Goal: Task Accomplishment & Management: Complete application form

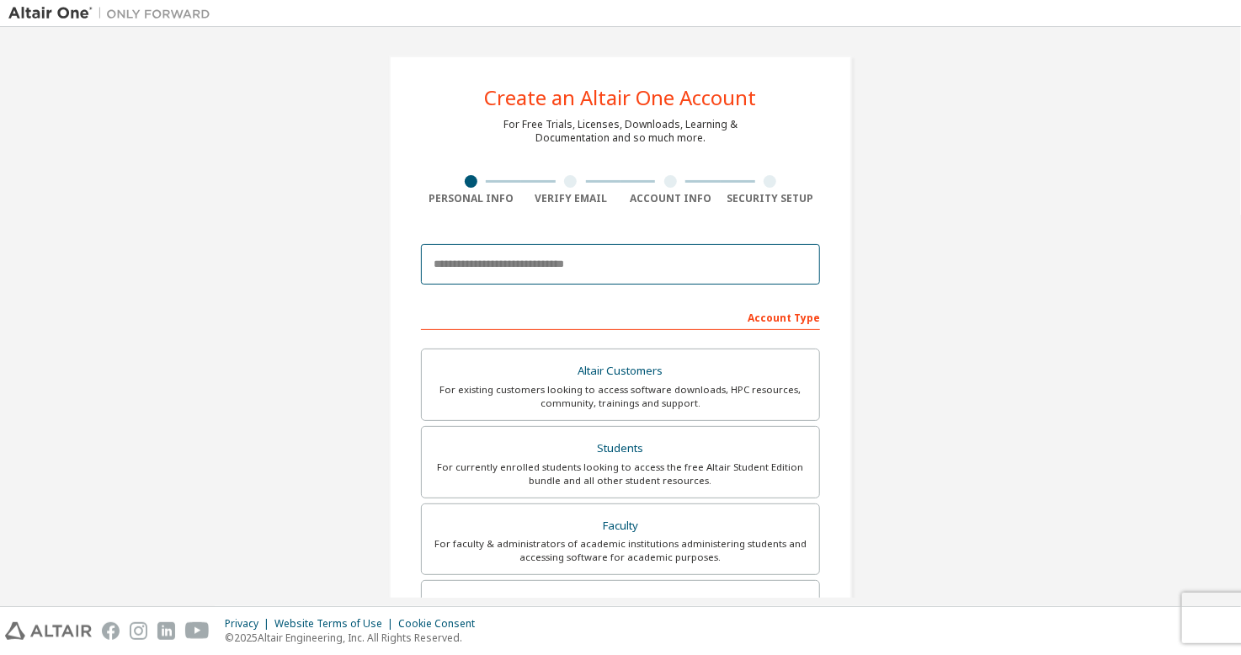
click at [562, 269] on input "email" at bounding box center [620, 264] width 399 height 40
type input "**********"
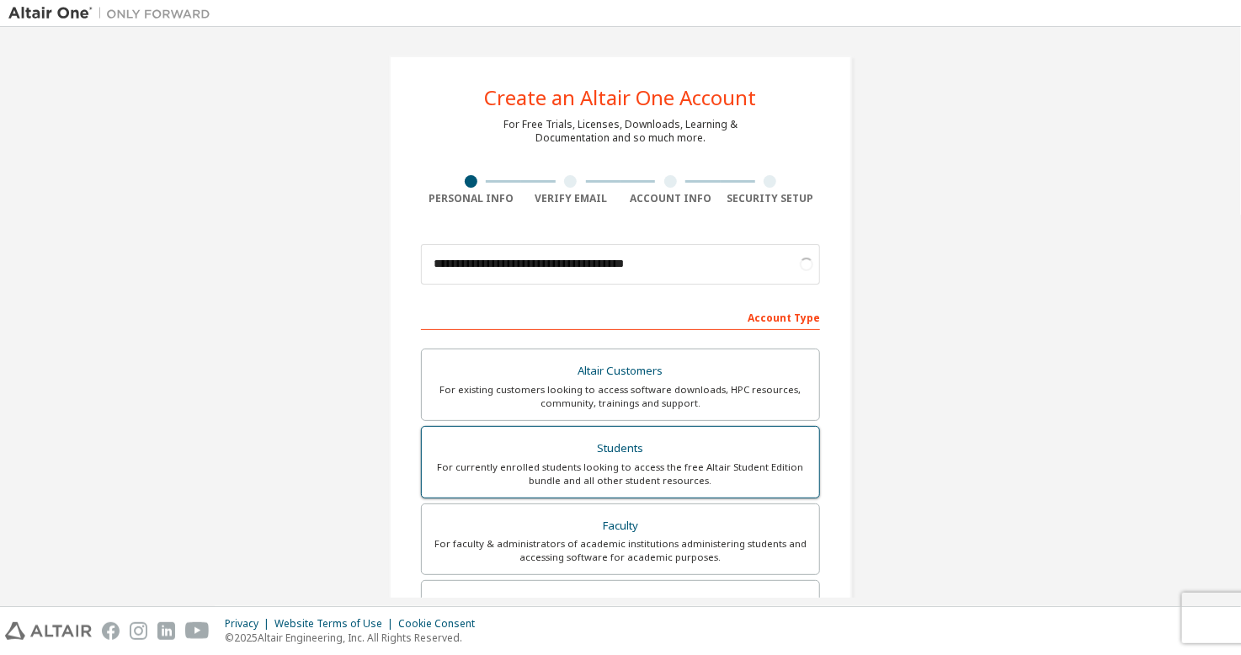
click at [601, 469] on div "For currently enrolled students looking to access the free Altair Student Editi…" at bounding box center [620, 474] width 377 height 27
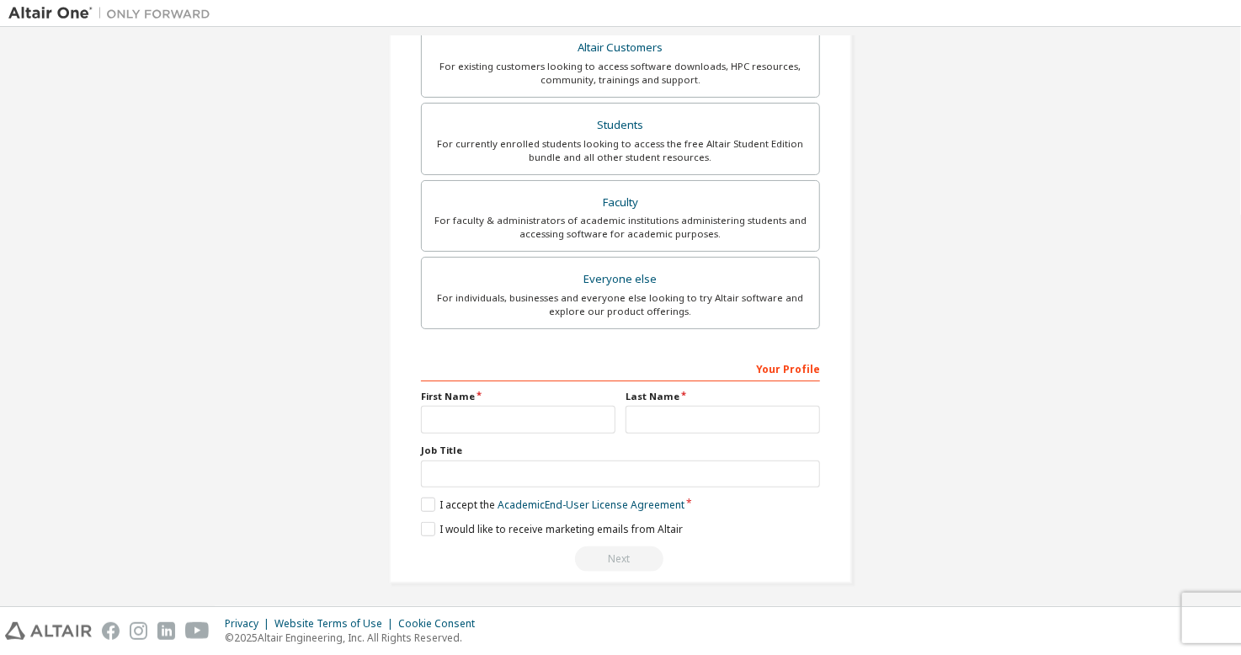
scroll to position [326, 0]
click at [535, 404] on input "text" at bounding box center [518, 417] width 195 height 28
type input "*****"
click at [679, 412] on input "text" at bounding box center [723, 417] width 195 height 28
type input "******"
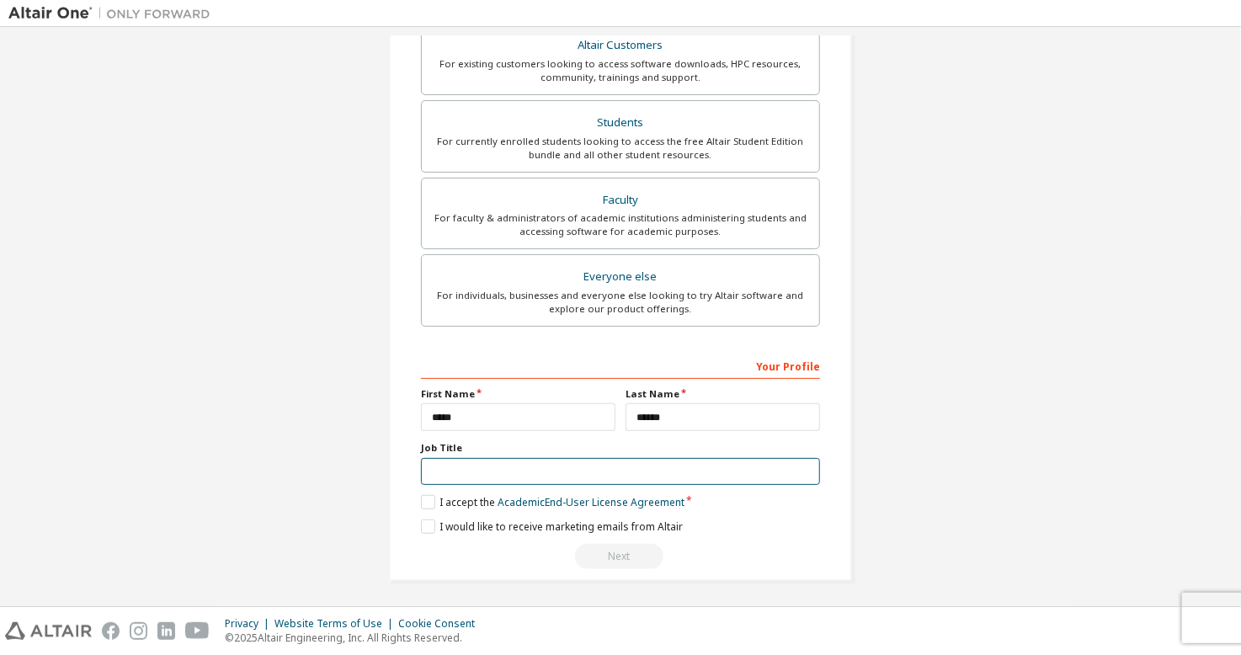
click at [475, 468] on input "text" at bounding box center [620, 472] width 399 height 28
type input "*******"
click at [421, 503] on label "I accept the Academic End-User License Agreement" at bounding box center [553, 502] width 264 height 14
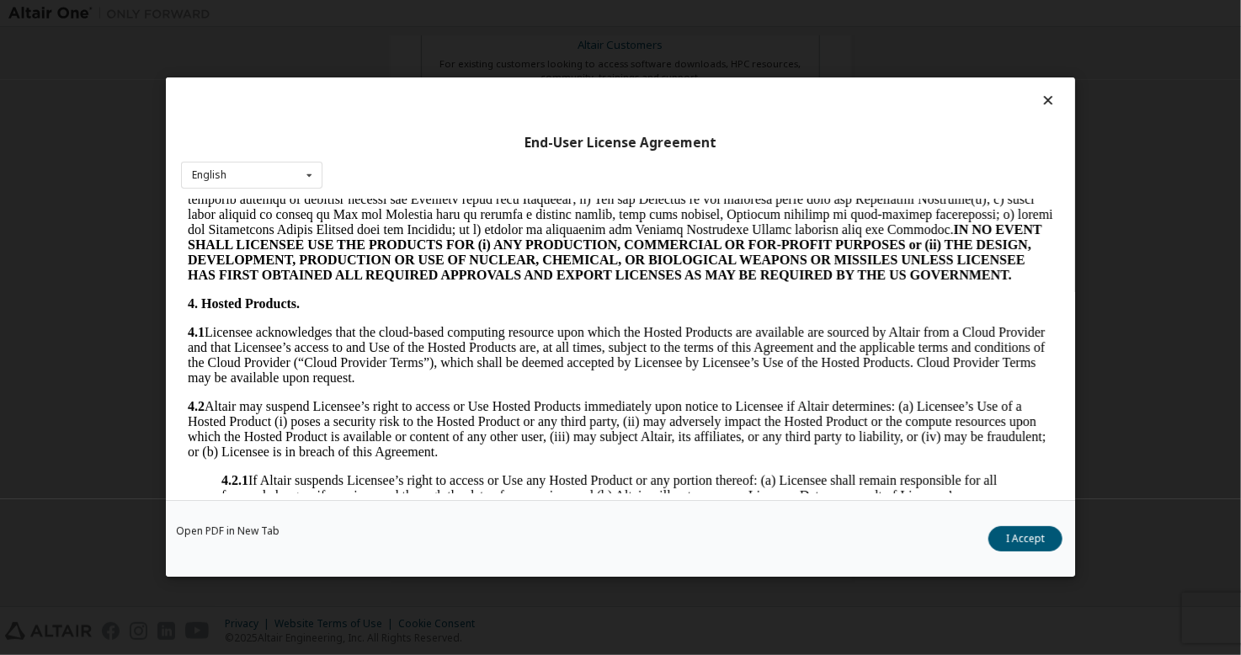
scroll to position [1179, 0]
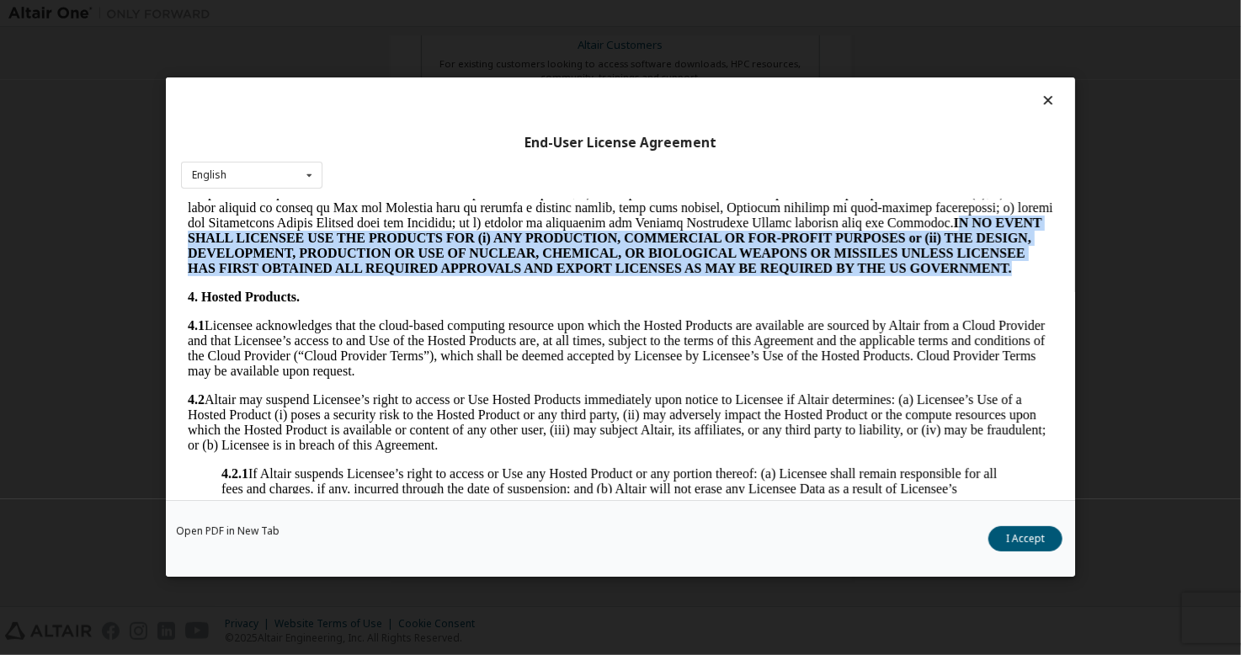
drag, startPoint x: 925, startPoint y: 254, endPoint x: 1019, endPoint y: 311, distance: 109.9
click at [1019, 276] on p "3. Restrictions on Use IN NO EVENT SHALL LICENSEE USE THE PRODUCTS FOR (i) ANY …" at bounding box center [620, 201] width 866 height 152
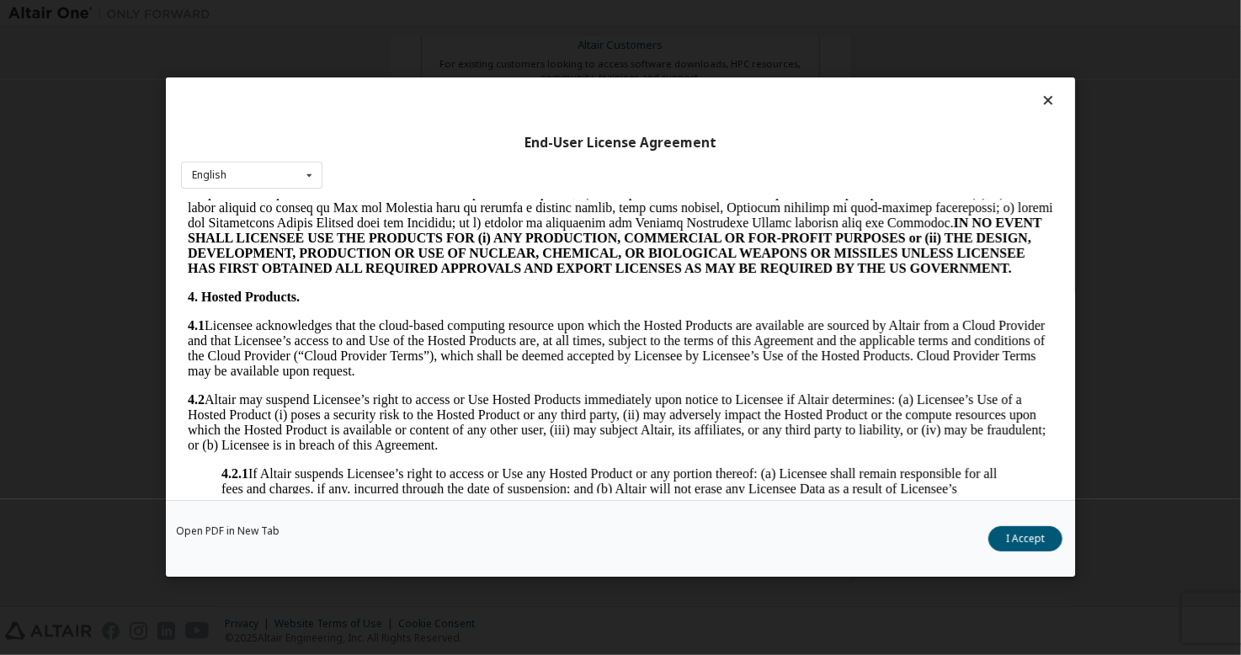
click at [752, 351] on body "ALTAIR ENGINEERING, INC. ALTAIR ONE STUDENT EDITION SOFTWARE LICENSE AGREEMENT …" at bounding box center [620, 527] width 866 height 3001
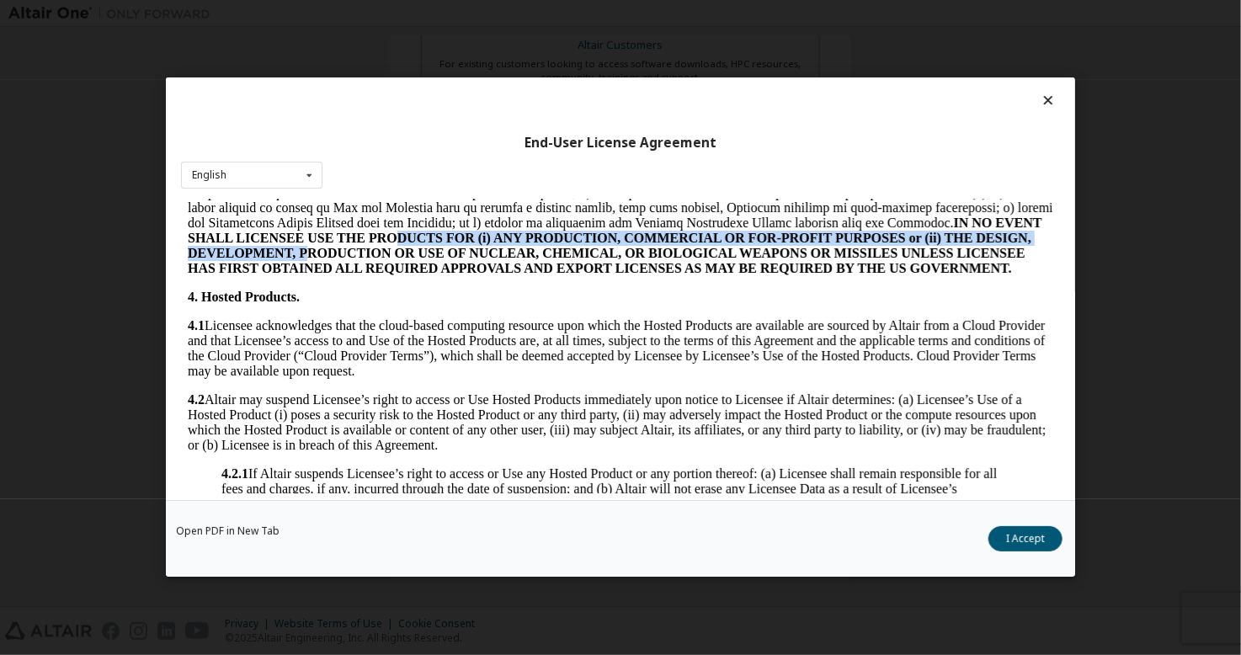
drag, startPoint x: 303, startPoint y: 289, endPoint x: 434, endPoint y: 272, distance: 131.6
click at [408, 275] on strong "IN NO EVENT SHALL LICENSEE USE THE PRODUCTS FOR (i) ANY PRODUCTION, COMMERCIAL …" at bounding box center [614, 246] width 854 height 60
click at [999, 265] on strong "IN NO EVENT SHALL LICENSEE USE THE PRODUCTS FOR (i) ANY PRODUCTION, COMMERCIAL …" at bounding box center [614, 246] width 854 height 60
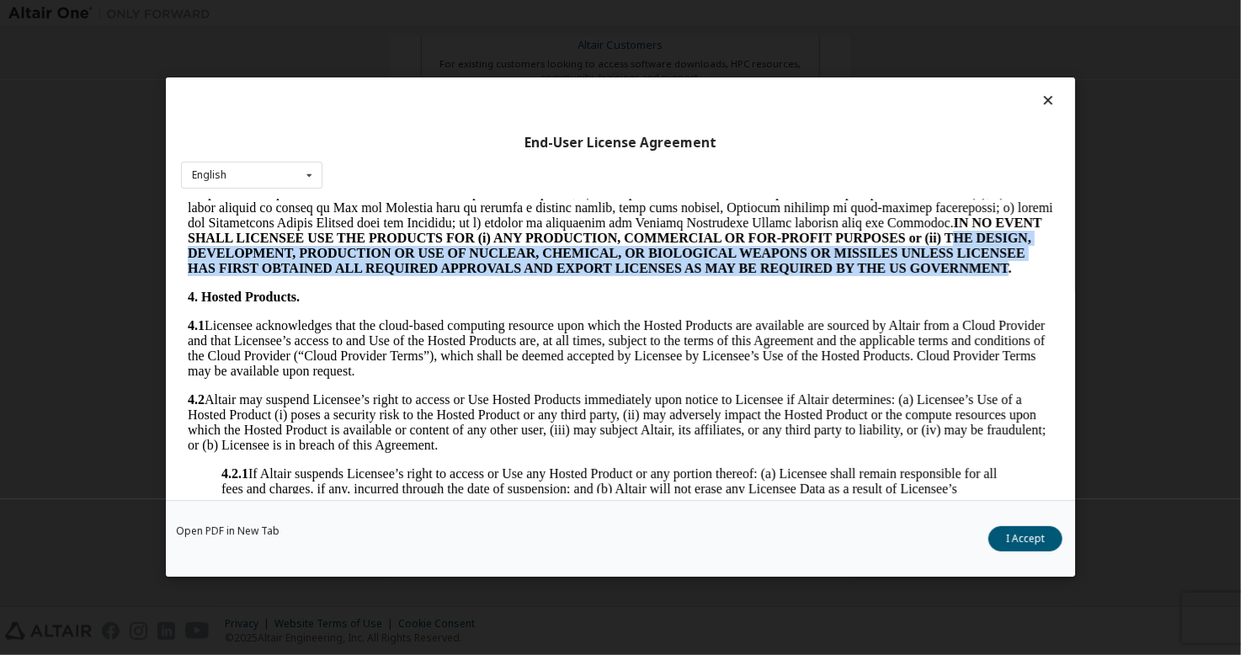
drag, startPoint x: 948, startPoint y: 272, endPoint x: 1008, endPoint y: 309, distance: 70.3
click at [1008, 275] on strong "IN NO EVENT SHALL LICENSEE USE THE PRODUCTS FOR (i) ANY PRODUCTION, COMMERCIAL …" at bounding box center [614, 246] width 854 height 60
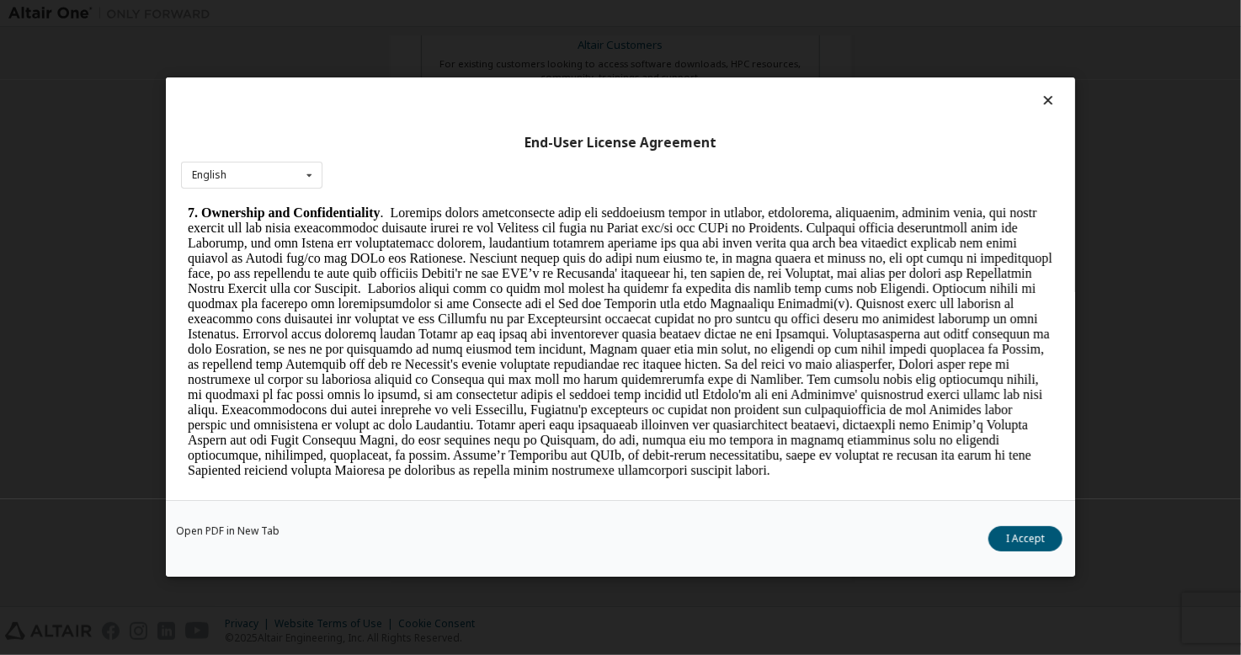
scroll to position [1600, 0]
click at [1034, 541] on button "I Accept" at bounding box center [1026, 539] width 74 height 25
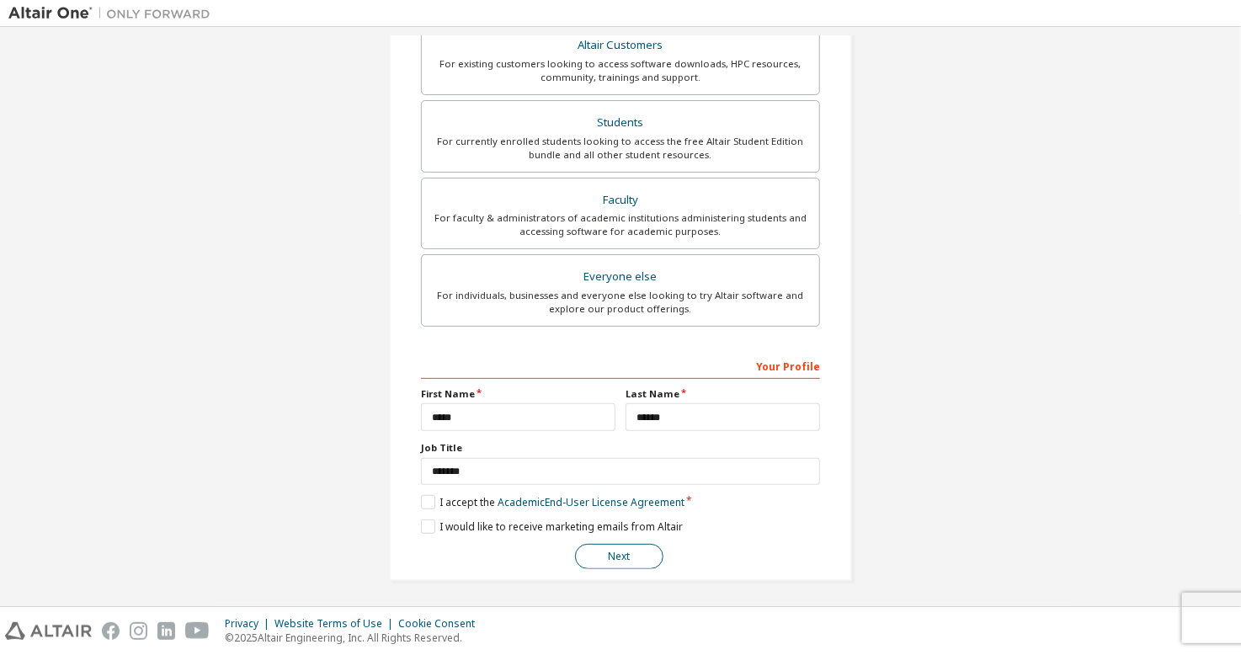
click at [604, 558] on button "Next" at bounding box center [619, 556] width 88 height 25
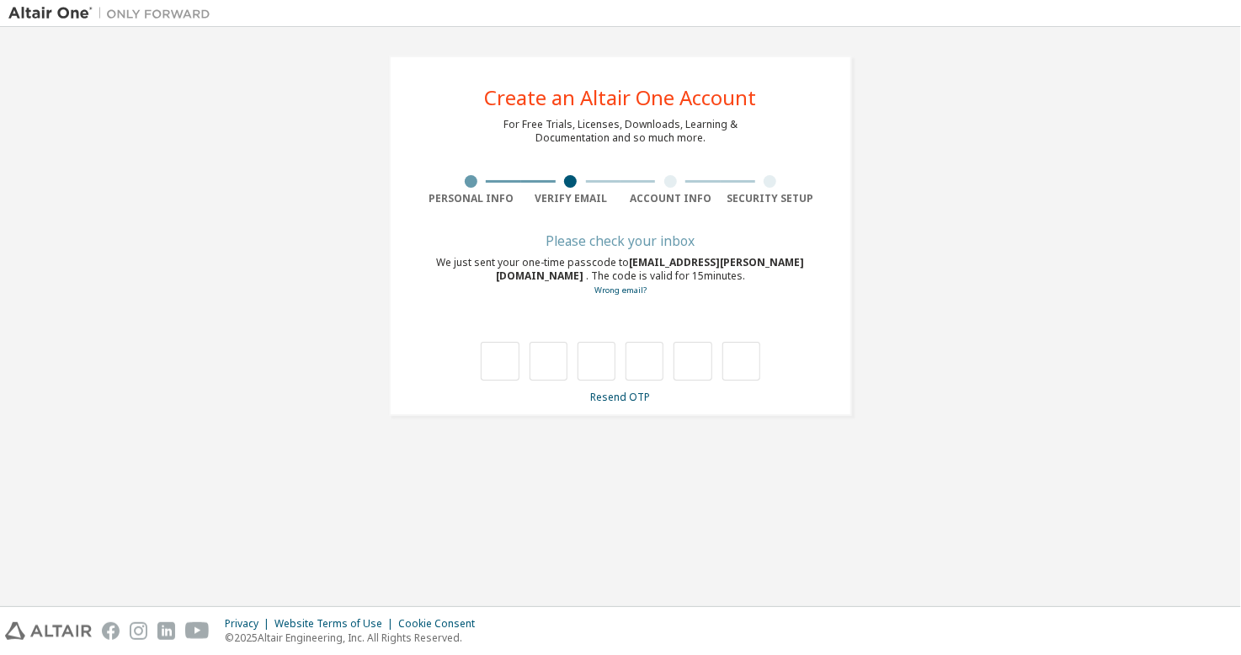
scroll to position [0, 0]
type input "*"
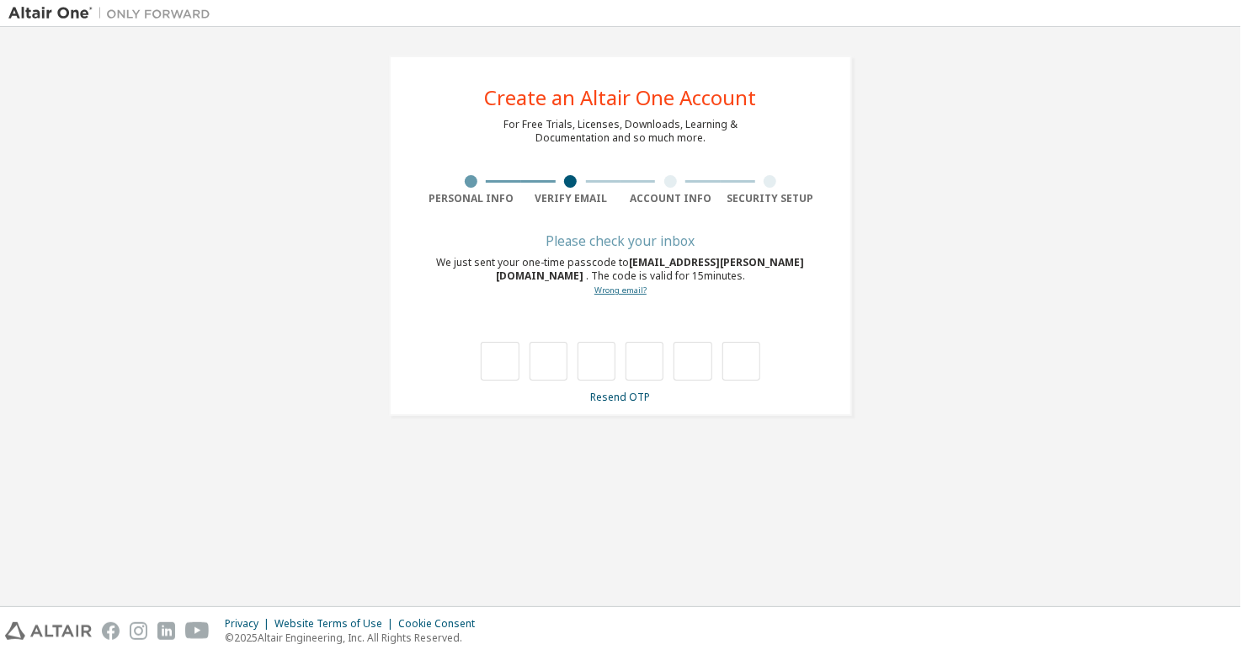
type input "*"
